Goal: Find specific page/section: Find specific page/section

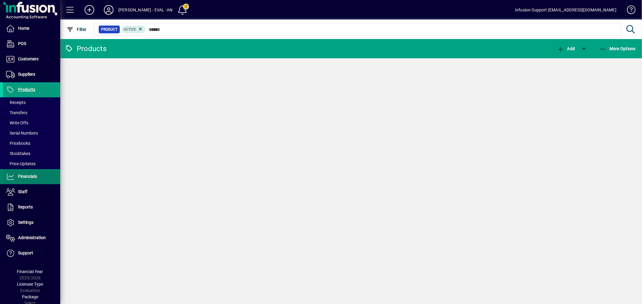
click at [27, 172] on span at bounding box center [31, 177] width 57 height 14
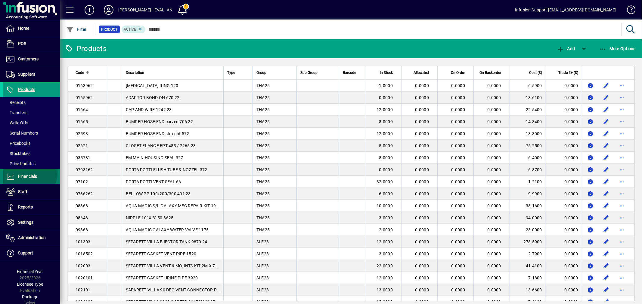
drag, startPoint x: 27, startPoint y: 175, endPoint x: 41, endPoint y: 171, distance: 14.2
click at [27, 175] on span "Financials" at bounding box center [27, 176] width 19 height 5
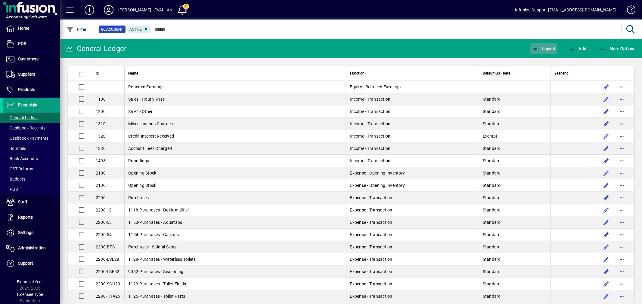
click at [545, 49] on span "Layout" at bounding box center [543, 48] width 24 height 5
click at [542, 63] on span "Ledger" at bounding box center [550, 61] width 39 height 7
click at [546, 46] on span "Layout" at bounding box center [543, 48] width 24 height 5
click at [546, 59] on span "Ledger" at bounding box center [550, 61] width 39 height 7
click at [541, 46] on span "Layout" at bounding box center [543, 48] width 24 height 5
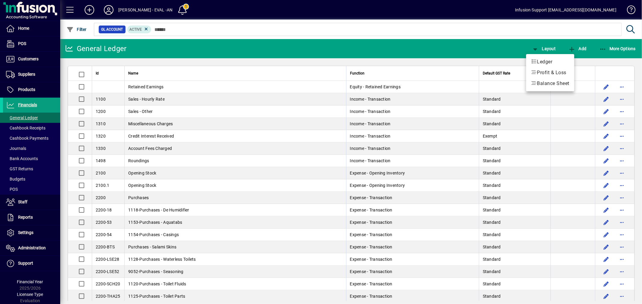
click at [544, 72] on span "Profit & Loss" at bounding box center [550, 72] width 39 height 7
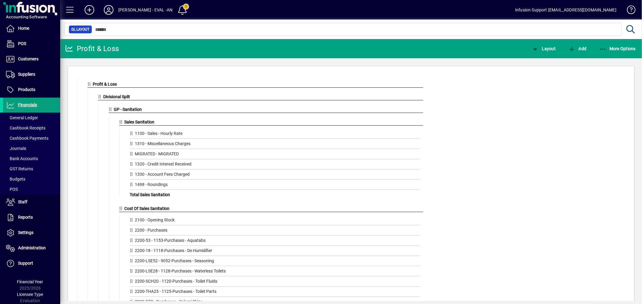
click at [112, 97] on span "Divisional Split" at bounding box center [117, 96] width 27 height 5
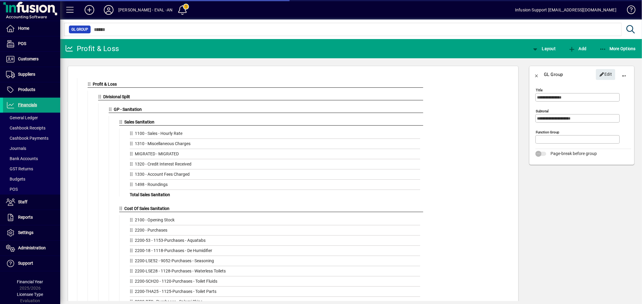
type input "******"
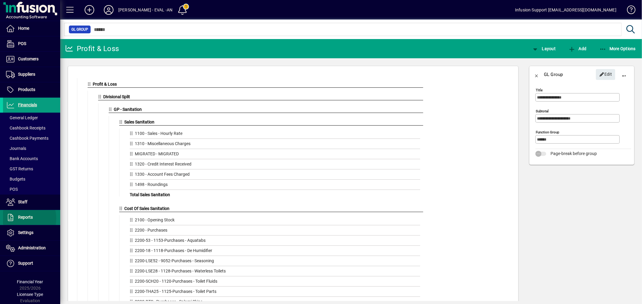
click at [22, 219] on span "Reports" at bounding box center [25, 217] width 15 height 5
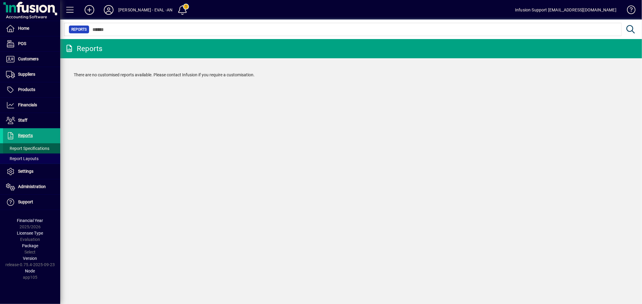
click at [31, 147] on span "Report Specifications" at bounding box center [27, 148] width 43 height 5
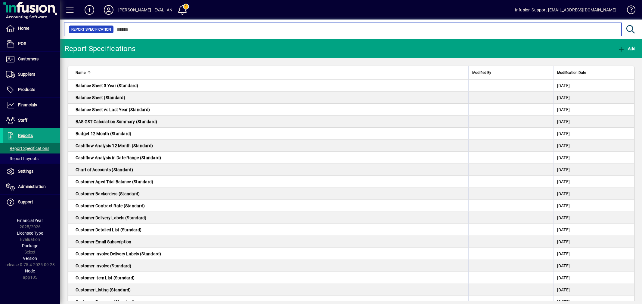
click at [140, 28] on input "text" at bounding box center [365, 29] width 503 height 8
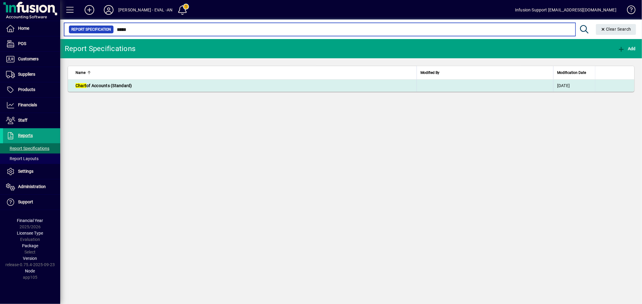
type input "*****"
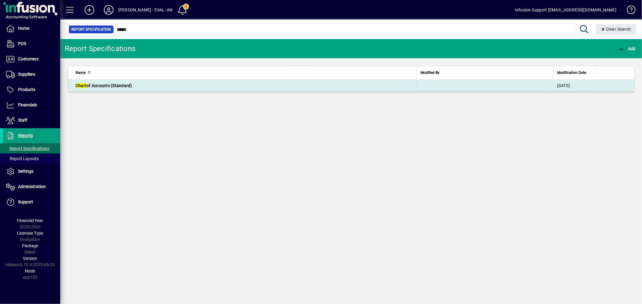
click at [142, 84] on td "Chart of Accounts (Standard)" at bounding box center [242, 86] width 348 height 12
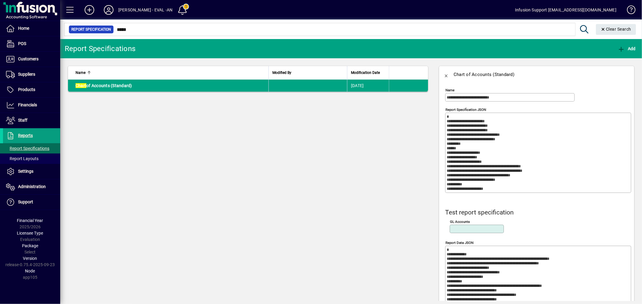
click at [464, 234] on div at bounding box center [477, 236] width 54 height 7
drag, startPoint x: 466, startPoint y: 231, endPoint x: 516, endPoint y: 218, distance: 52.2
click at [467, 230] on input "GL Accounts" at bounding box center [477, 229] width 52 height 5
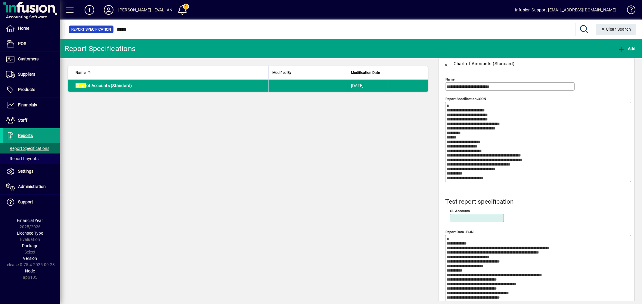
scroll to position [50, 0]
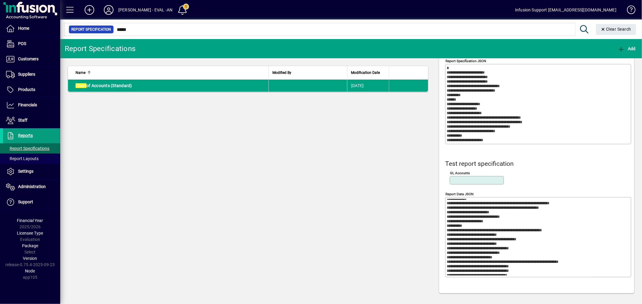
click at [541, 232] on textarea "Report Data JSON" at bounding box center [539, 237] width 184 height 77
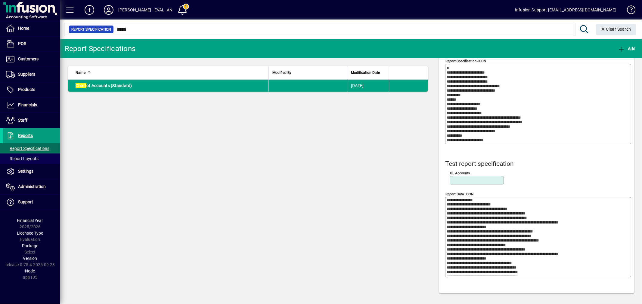
scroll to position [1996, 0]
click at [105, 6] on icon at bounding box center [109, 10] width 12 height 10
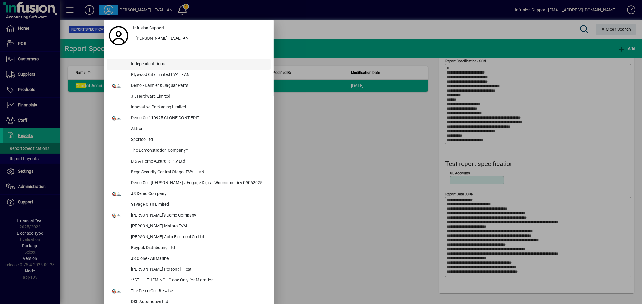
click at [143, 63] on div "Independent Doors" at bounding box center [198, 64] width 144 height 11
